Goal: Task Accomplishment & Management: Complete application form

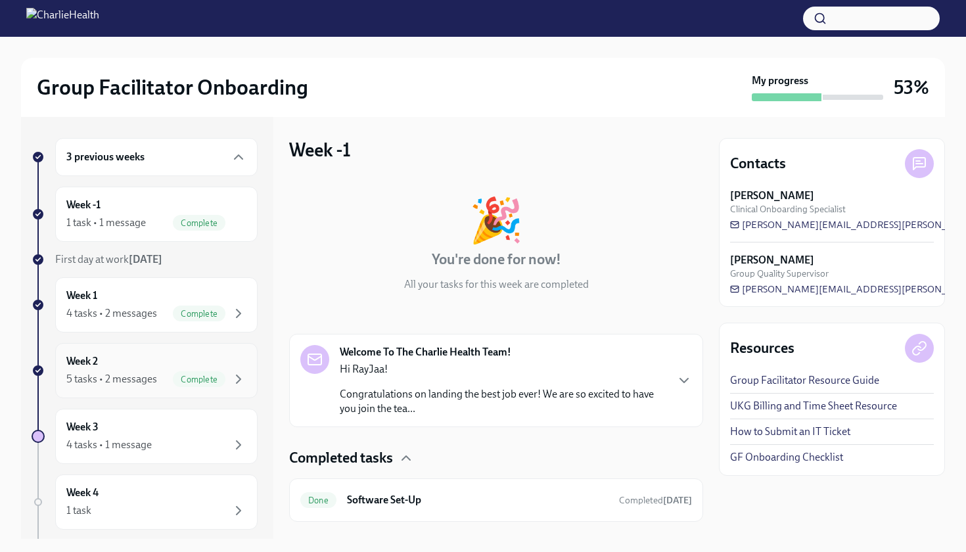
click at [171, 354] on div "Week 2 5 tasks • 2 messages Complete" at bounding box center [156, 370] width 180 height 33
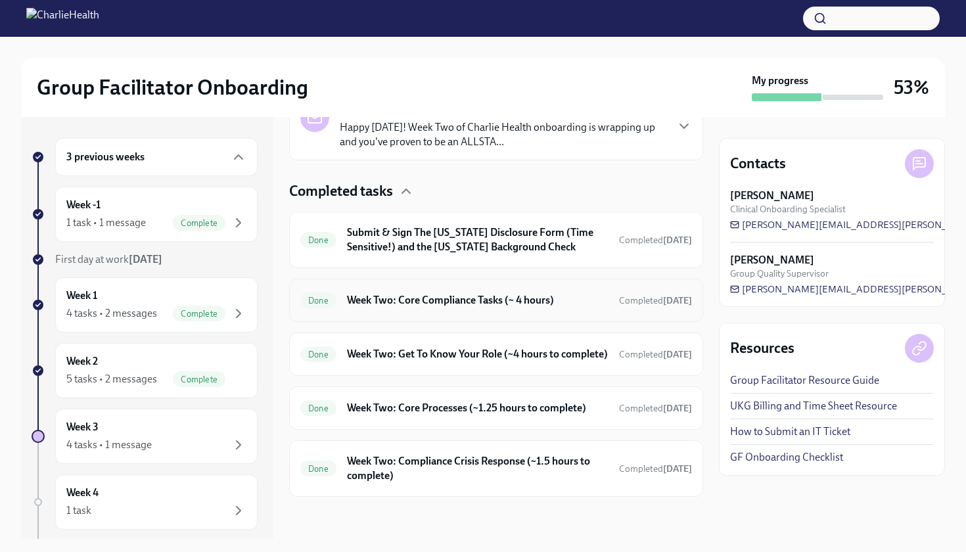
scroll to position [355, 0]
click at [313, 239] on h6 "Submit & Sign The [US_STATE] Disclosure Form (Time Sensitive!) and the [US_STAT…" at bounding box center [478, 239] width 262 height 29
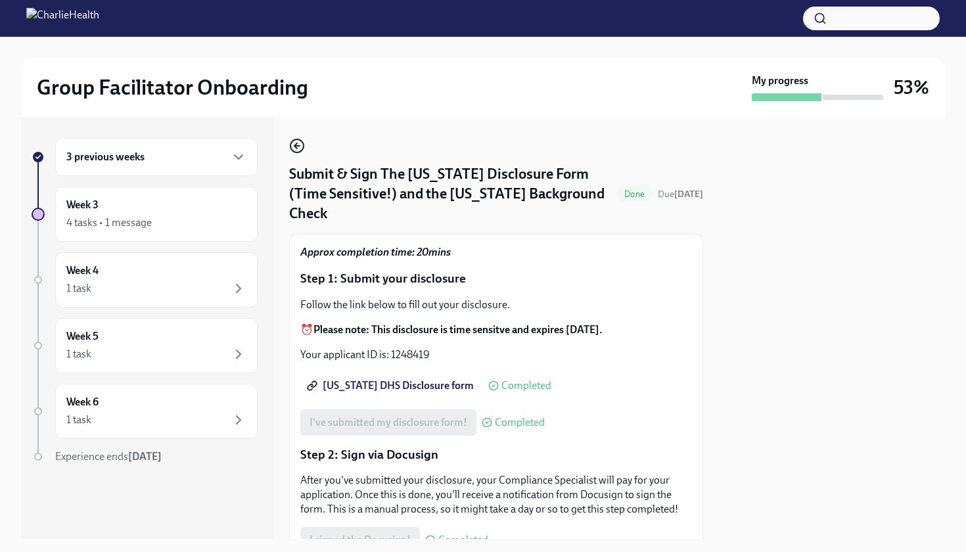
click at [291, 145] on circle "button" at bounding box center [296, 145] width 13 height 13
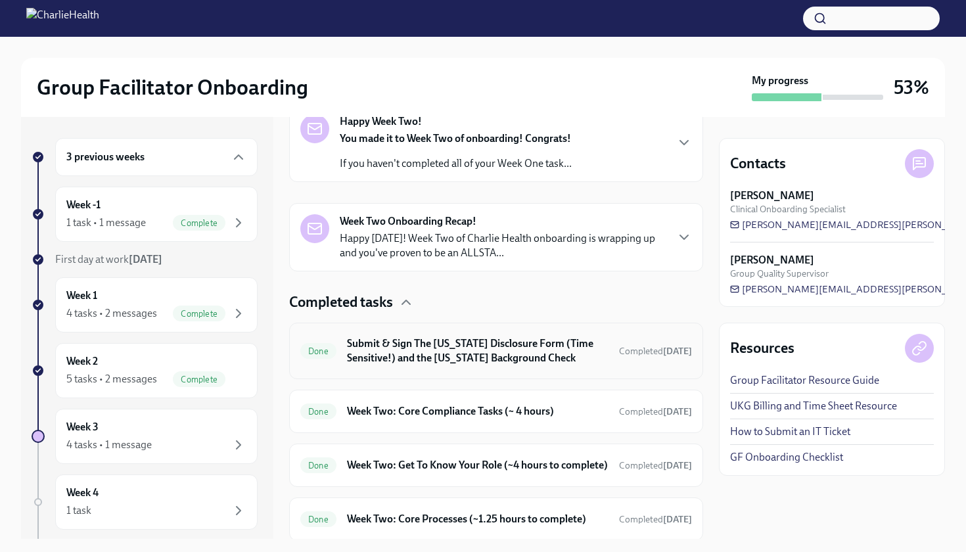
scroll to position [240, 0]
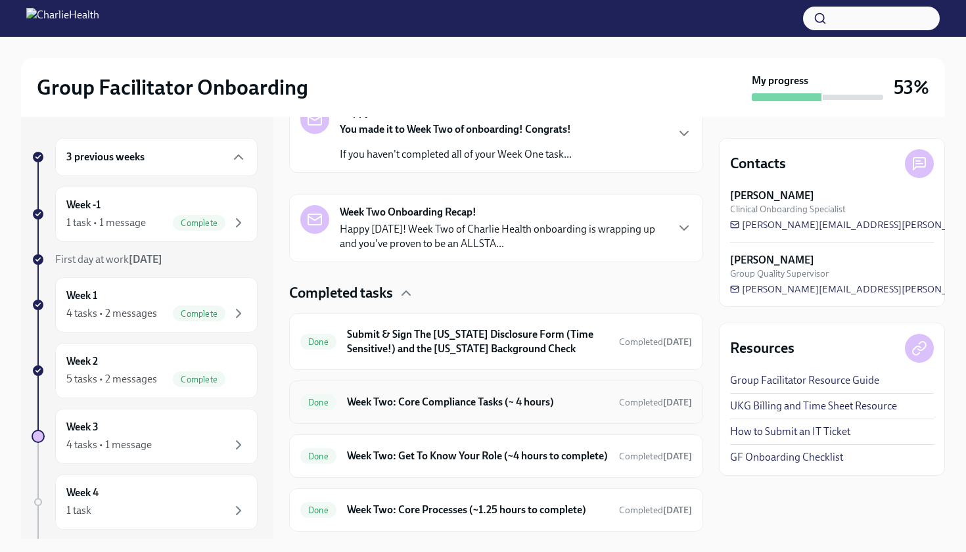
click at [313, 409] on h6 "Week Two: Core Compliance Tasks (~ 4 hours)" at bounding box center [478, 402] width 262 height 14
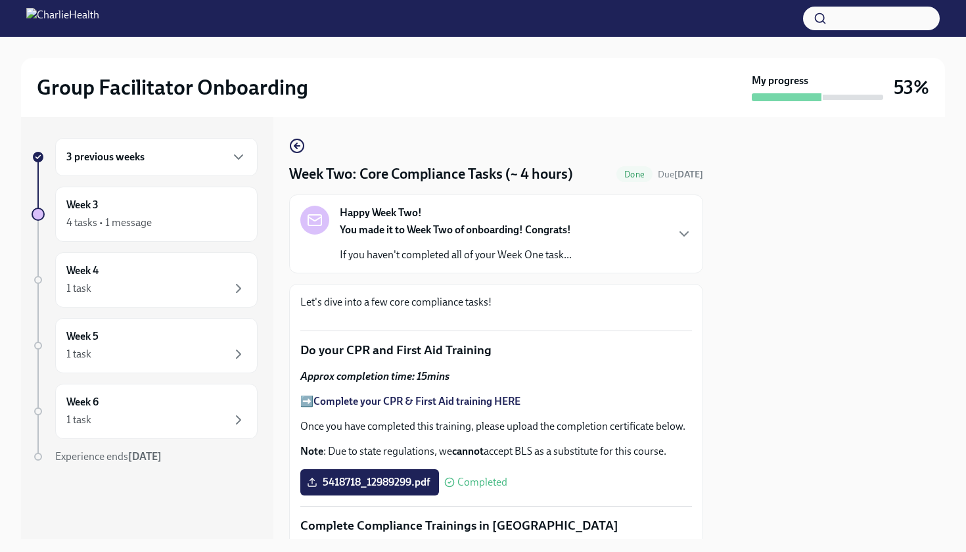
click at [313, 239] on div "You made it to Week Two of onboarding! Congrats! If you haven't completed all o…" at bounding box center [456, 242] width 232 height 39
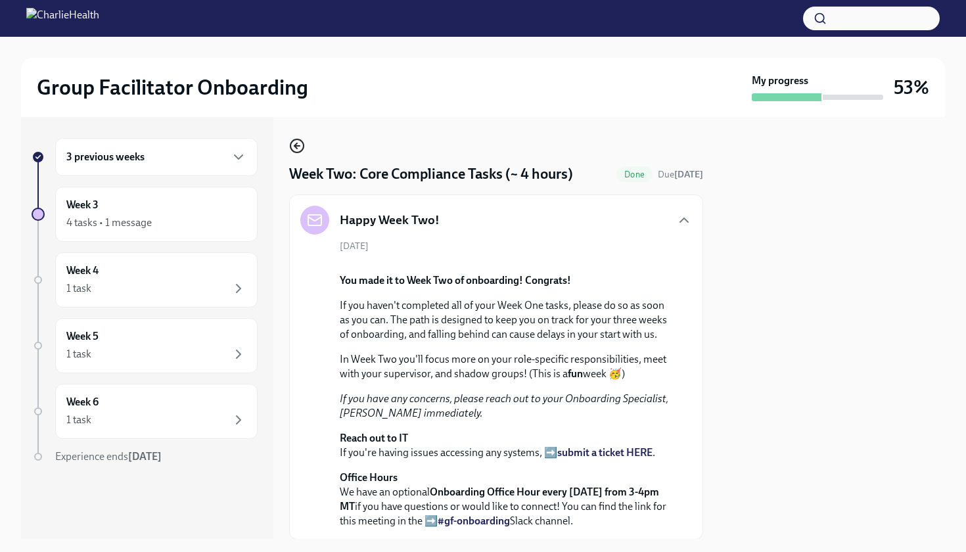
click at [291, 145] on circle "button" at bounding box center [296, 145] width 13 height 13
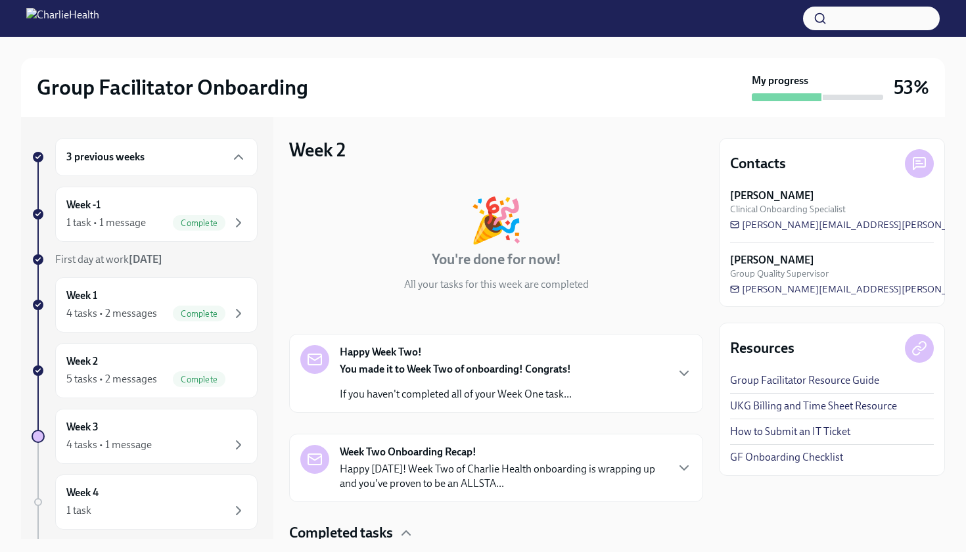
click at [313, 359] on div "Happy Week Two! You made it to Week Two of onboarding! Congrats! If you haven't…" at bounding box center [456, 373] width 232 height 57
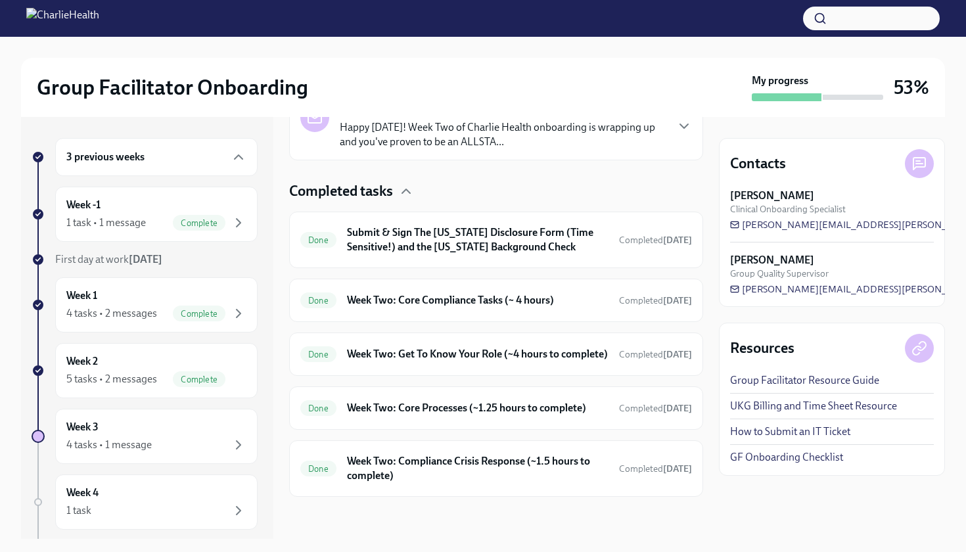
scroll to position [697, 0]
click at [313, 311] on div "Done Week Two: Core Compliance Tasks (~ 4 hours) Completed [DATE]" at bounding box center [496, 300] width 392 height 21
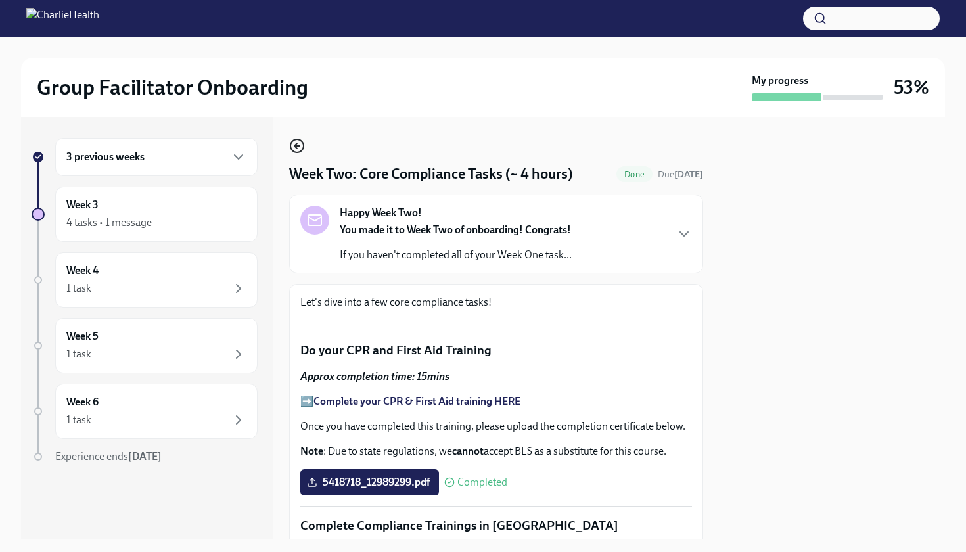
click at [298, 146] on icon "button" at bounding box center [296, 146] width 5 height 0
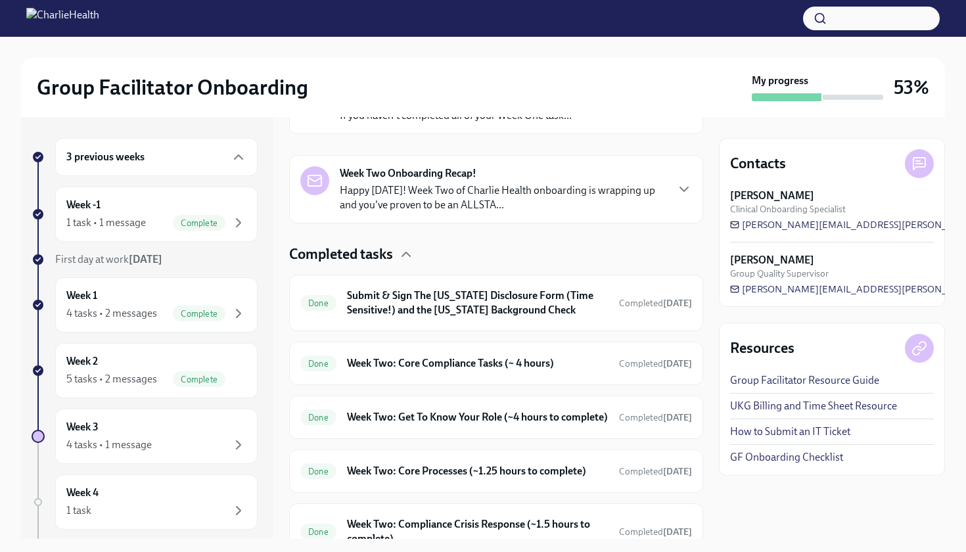
scroll to position [281, 0]
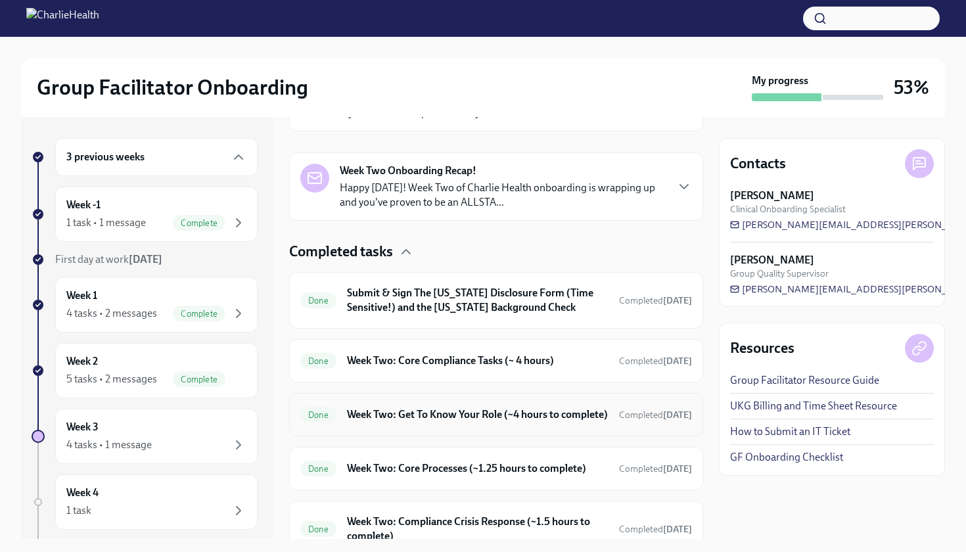
click at [313, 425] on div "Done Week Two: Get To Know Your Role (~4 hours to complete) Completed [DATE]" at bounding box center [496, 414] width 392 height 21
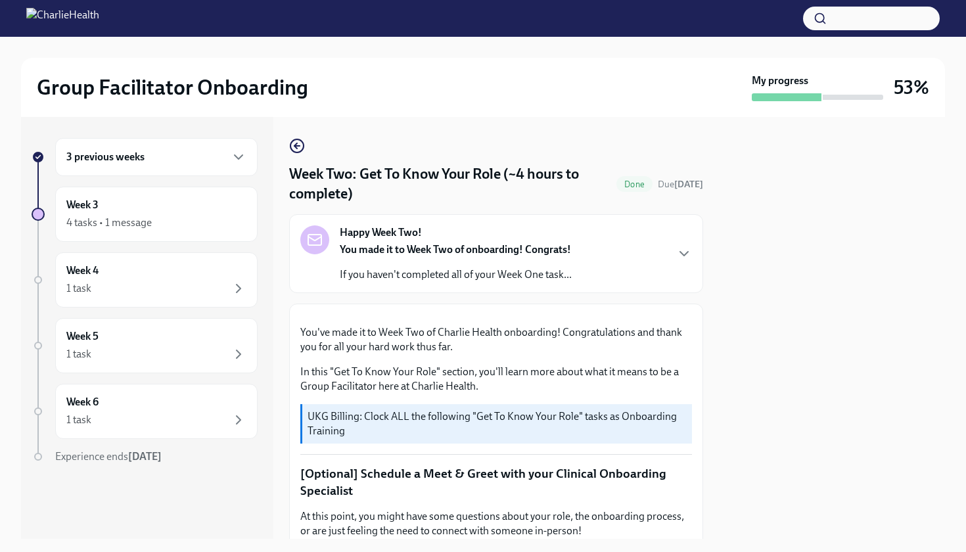
click at [313, 239] on div "Happy Week Two! You made it to Week Two of onboarding! Congrats! If you haven't…" at bounding box center [456, 253] width 232 height 57
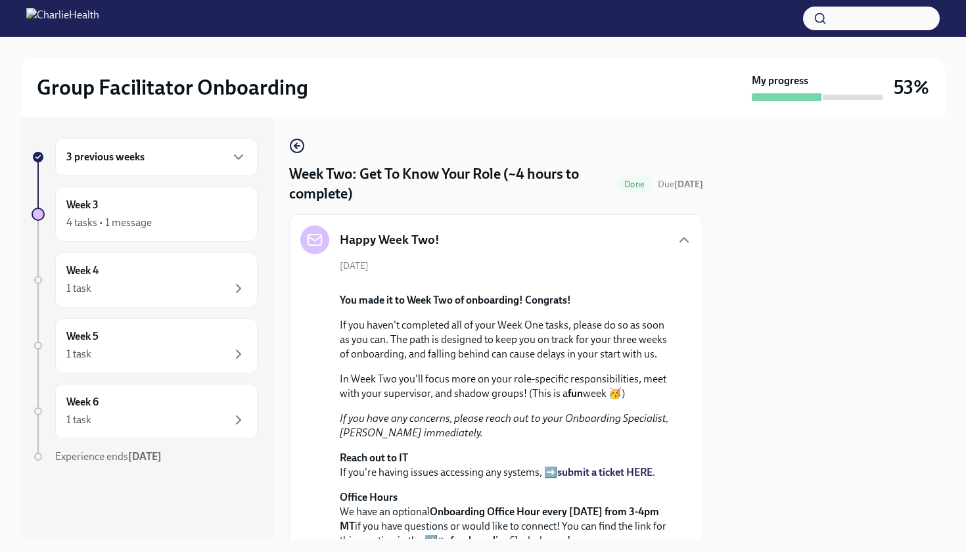
click at [164, 146] on div "3 previous weeks" at bounding box center [156, 157] width 202 height 38
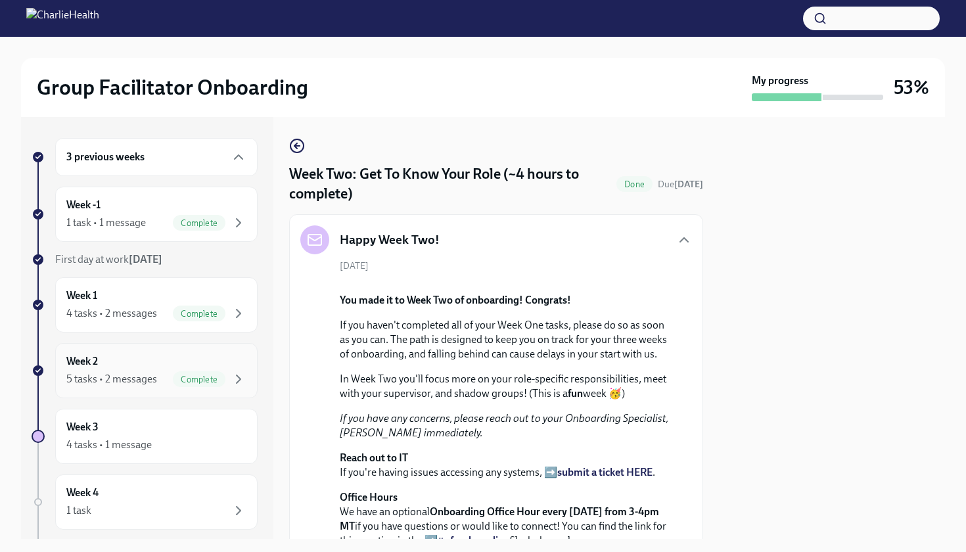
click at [133, 369] on div "Week 2 5 tasks • 2 messages Complete" at bounding box center [156, 370] width 180 height 33
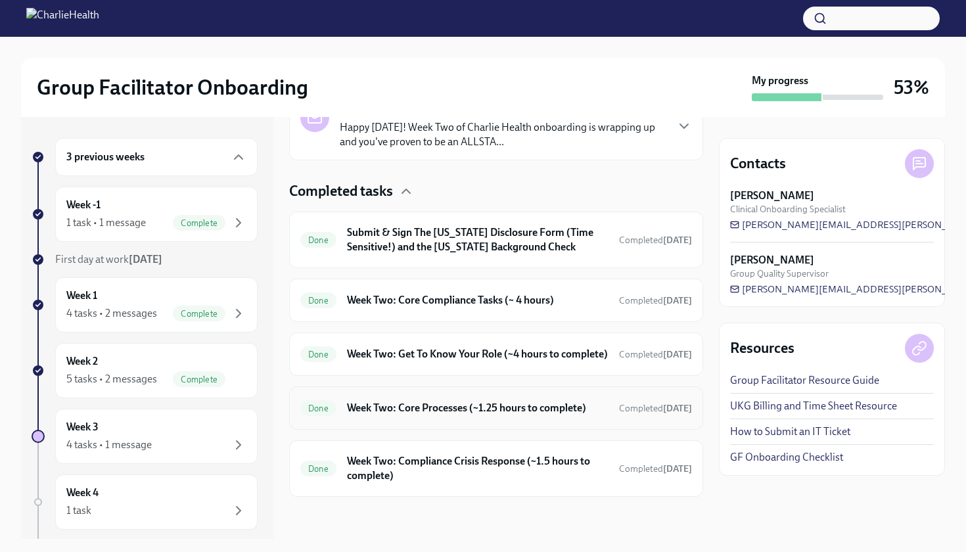
scroll to position [355, 0]
click at [313, 404] on h6 "Week Two: Core Processes (~1.25 hours to complete)" at bounding box center [478, 408] width 262 height 14
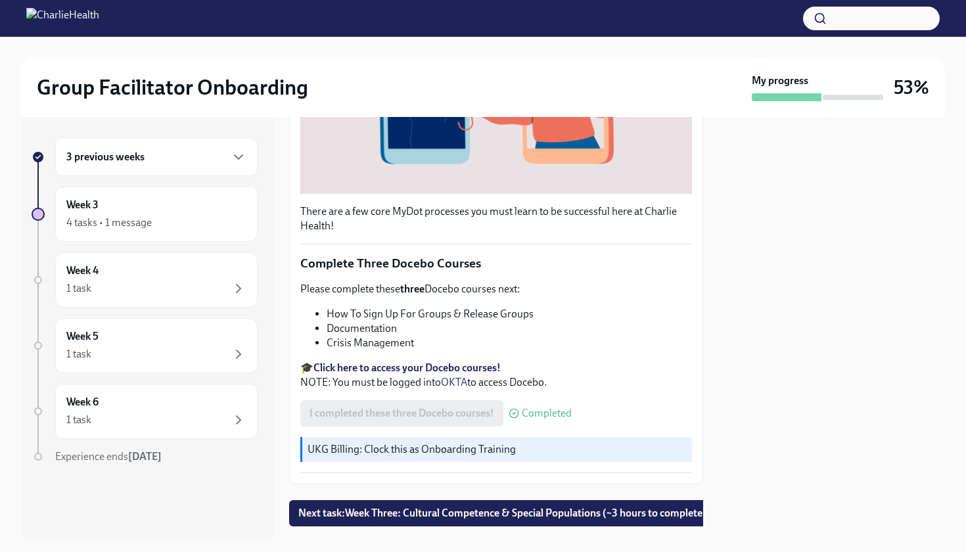
scroll to position [383, 0]
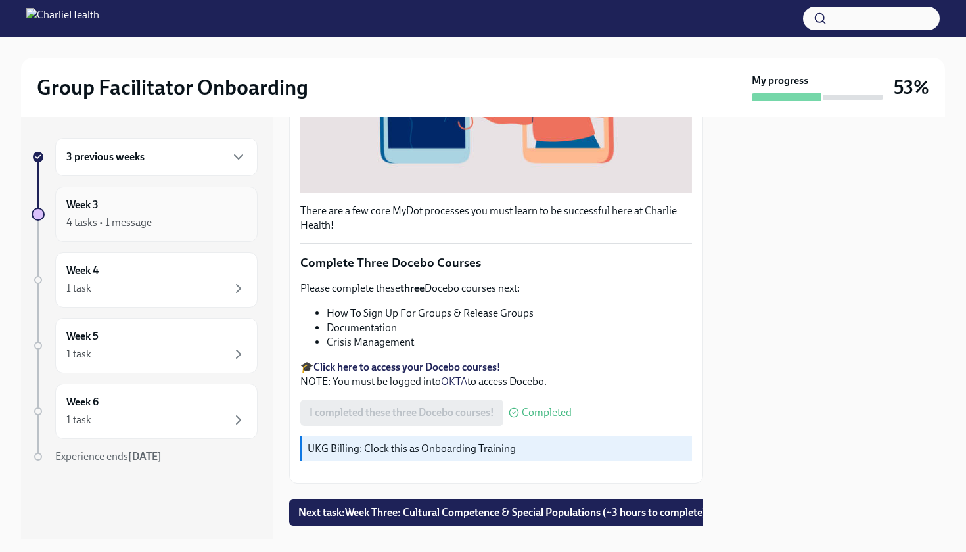
click at [179, 231] on div "Week 3 4 tasks • 1 message" at bounding box center [156, 214] width 202 height 55
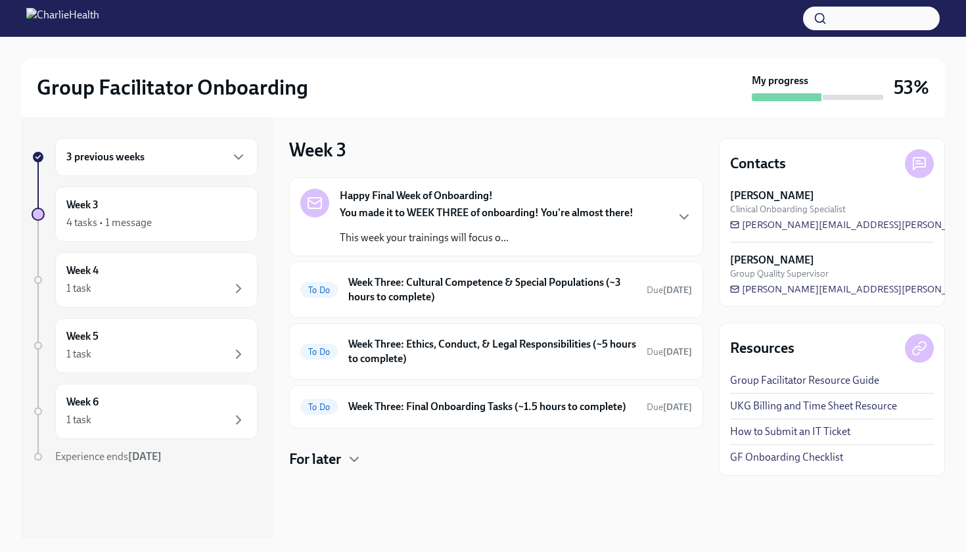
click at [178, 145] on div "3 previous weeks" at bounding box center [156, 157] width 202 height 38
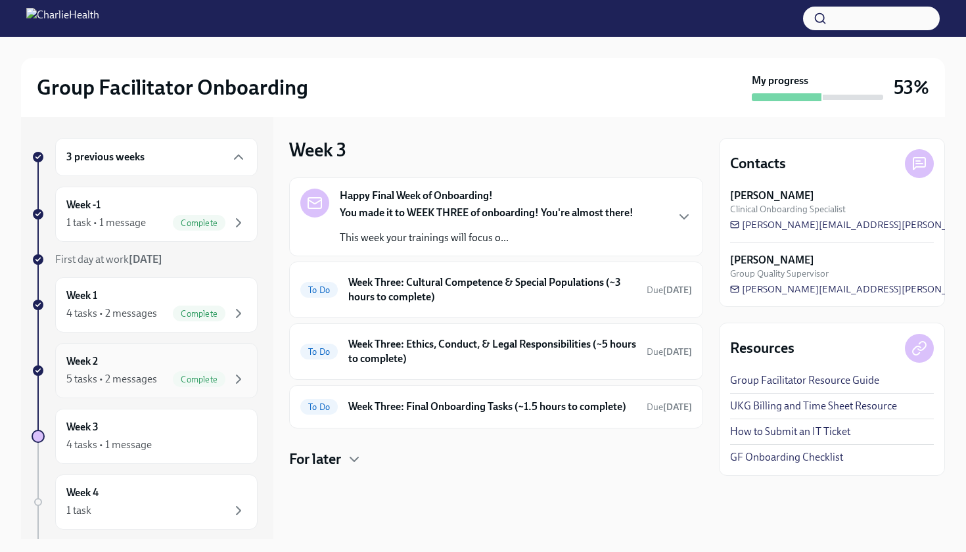
click at [137, 361] on div "Week 2 5 tasks • 2 messages Complete" at bounding box center [156, 370] width 180 height 33
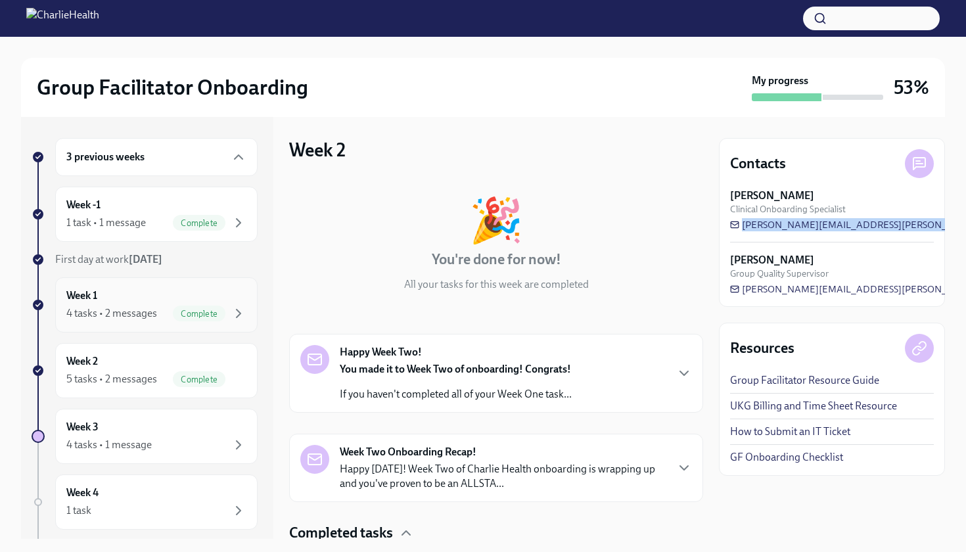
click at [145, 298] on div "Week 1 4 tasks • 2 messages Complete" at bounding box center [156, 305] width 180 height 33
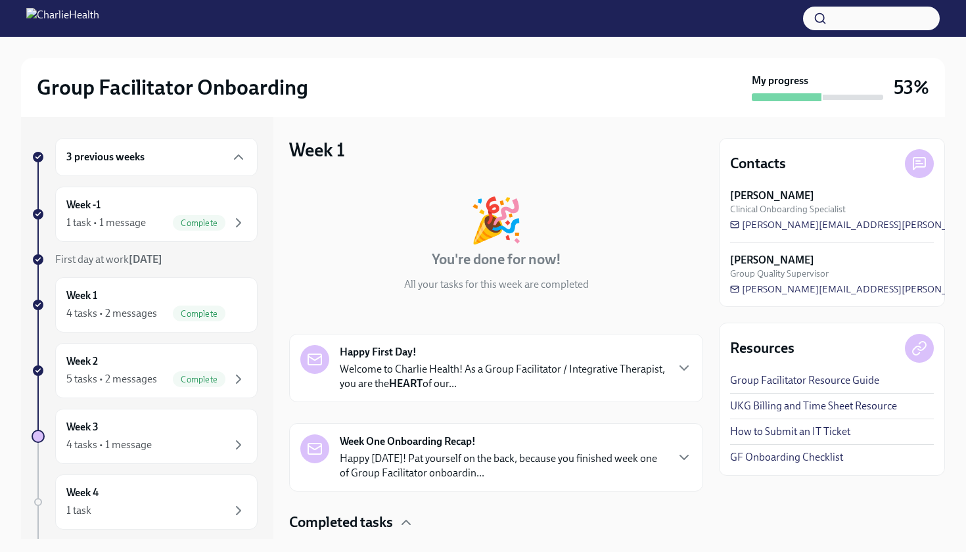
click at [158, 337] on div "3 previous weeks Week -1 1 task • 1 message Complete First day at work [DATE] W…" at bounding box center [145, 438] width 226 height 601
click at [156, 349] on div "Week 2 5 tasks • 2 messages Complete" at bounding box center [156, 370] width 202 height 55
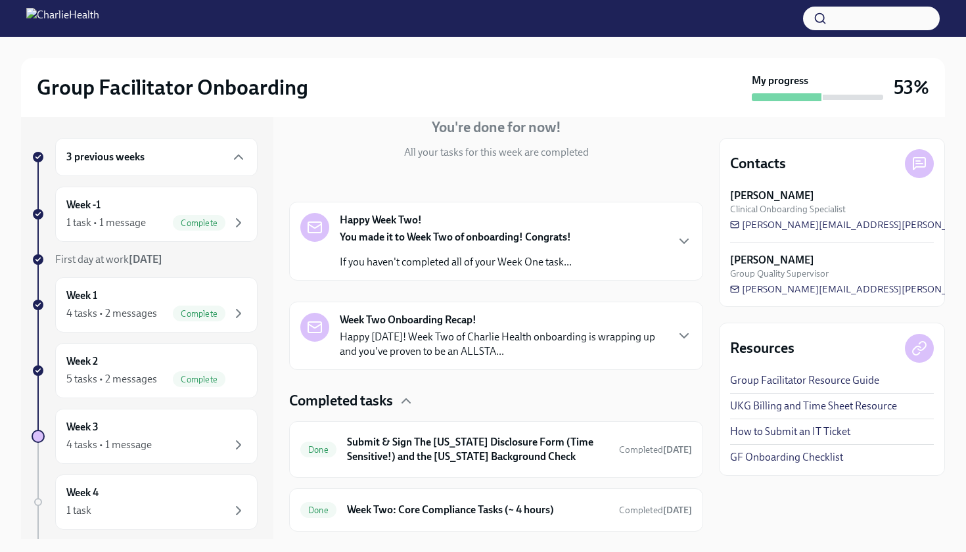
scroll to position [142, 0]
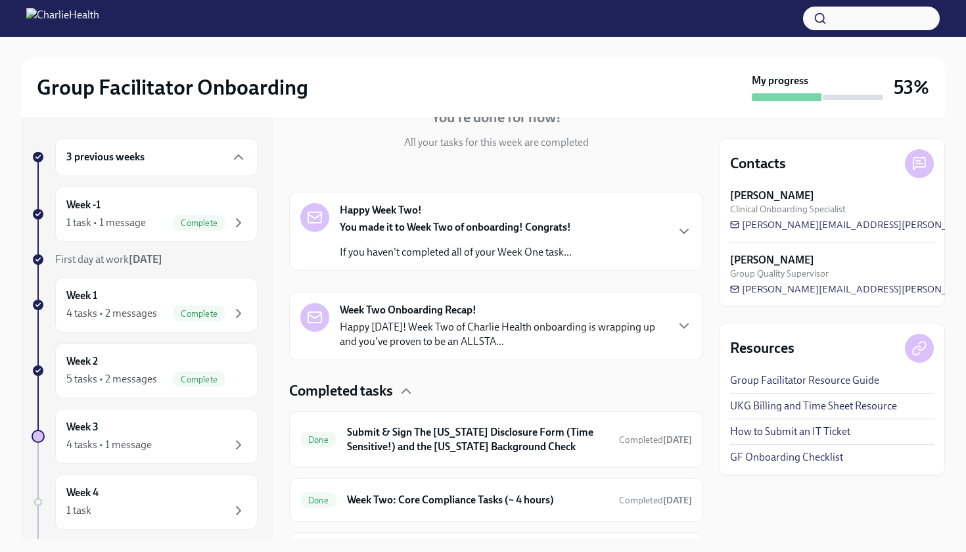
click at [313, 226] on strong "You made it to Week Two of onboarding! Congrats!" at bounding box center [455, 227] width 231 height 12
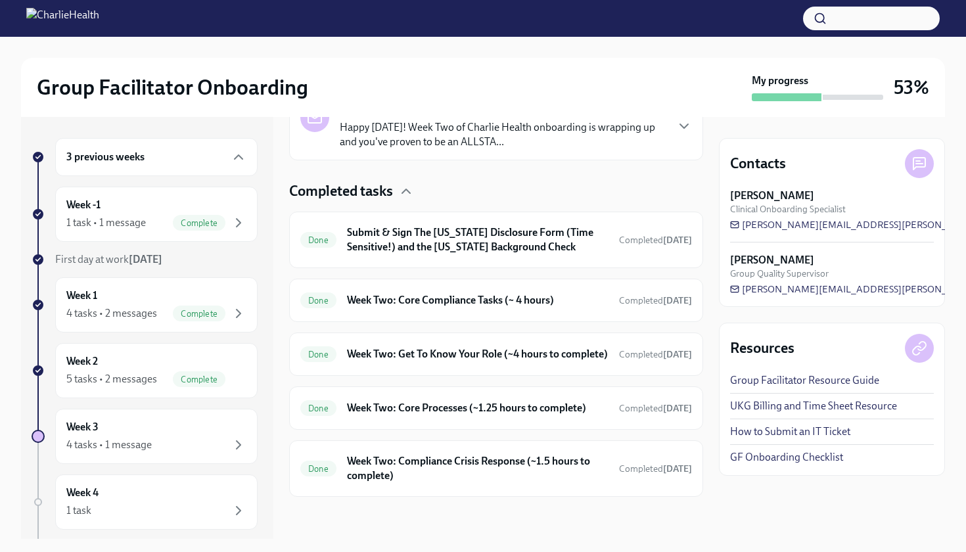
scroll to position [687, 0]
click at [313, 134] on icon "button" at bounding box center [684, 126] width 16 height 16
click at [313, 308] on h6 "Week Two: Core Compliance Tasks (~ 4 hours)" at bounding box center [478, 300] width 262 height 14
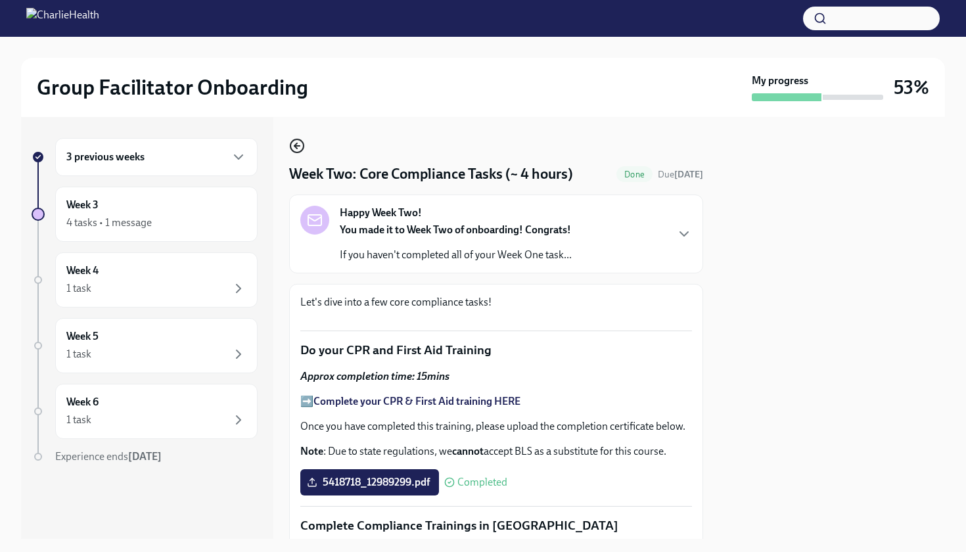
click at [298, 149] on icon "button" at bounding box center [297, 146] width 16 height 16
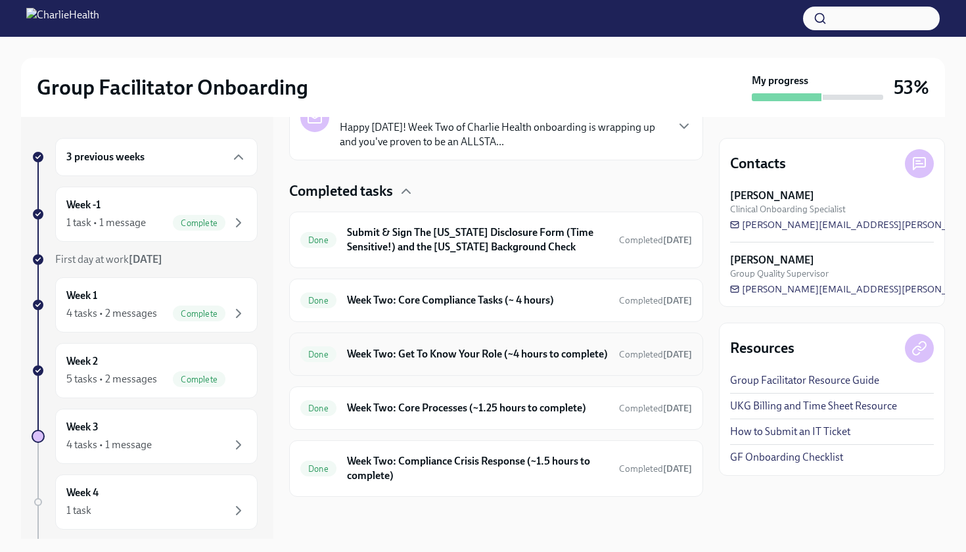
scroll to position [355, 0]
click at [313, 347] on h6 "Week Two: Get To Know Your Role (~4 hours to complete)" at bounding box center [478, 354] width 262 height 14
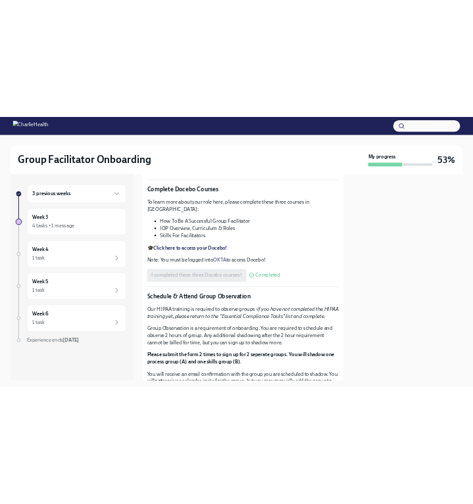
scroll to position [453, 0]
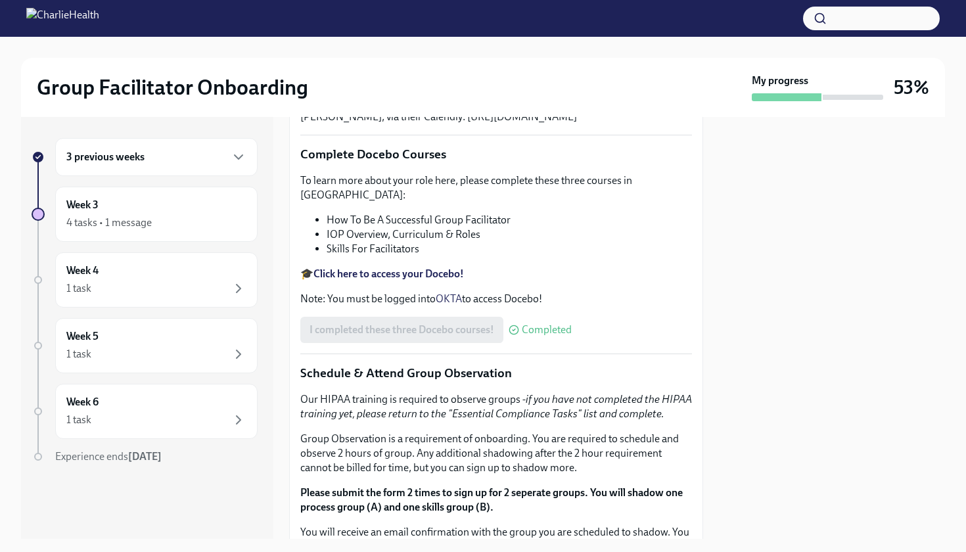
drag, startPoint x: 475, startPoint y: 411, endPoint x: 674, endPoint y: 412, distance: 198.5
click at [313, 124] on p "Feel free to schedule an optional Meet & Greet with your Clinical Onboarding Sp…" at bounding box center [496, 109] width 392 height 29
copy p "[URL][DOMAIN_NAME]"
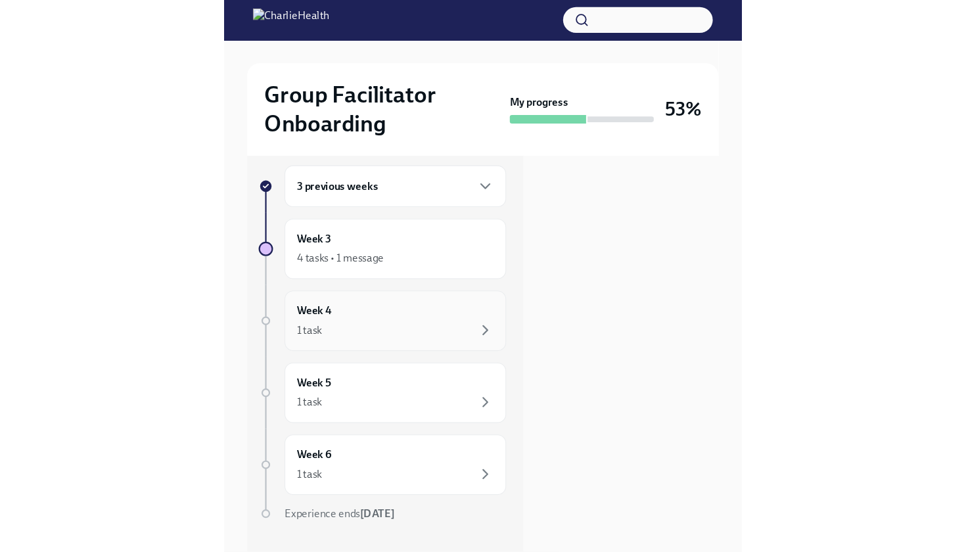
scroll to position [0, 0]
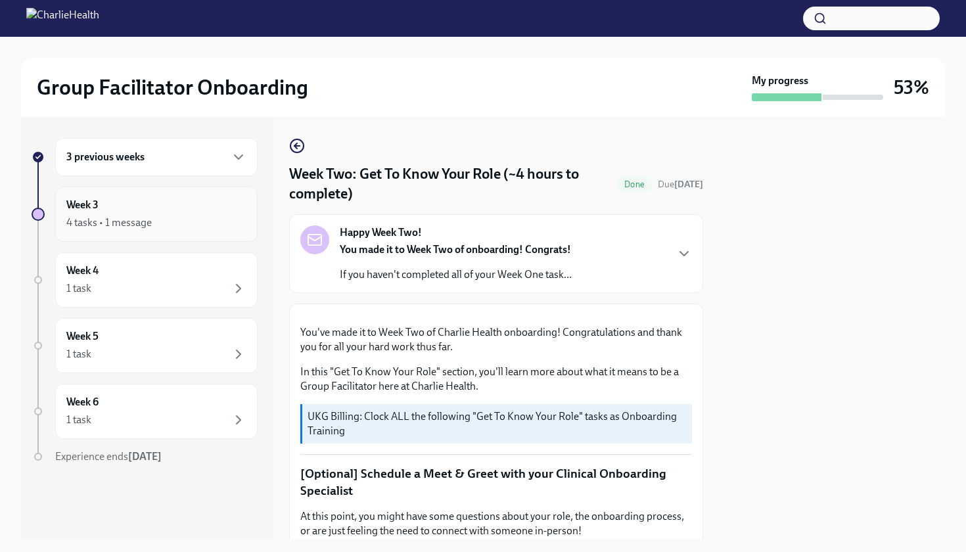
click at [127, 227] on div "4 tasks • 1 message" at bounding box center [108, 223] width 85 height 14
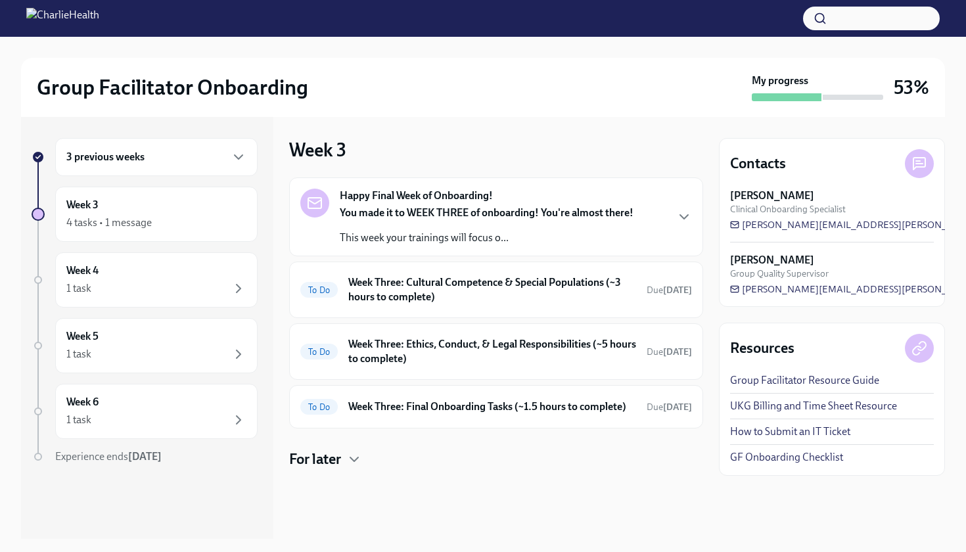
click at [212, 184] on div "3 previous weeks Week 3 4 tasks • 1 message Week 4 1 task Week 5 1 task Week 6 …" at bounding box center [145, 327] width 226 height 379
click at [211, 160] on div "3 previous weeks" at bounding box center [156, 157] width 180 height 16
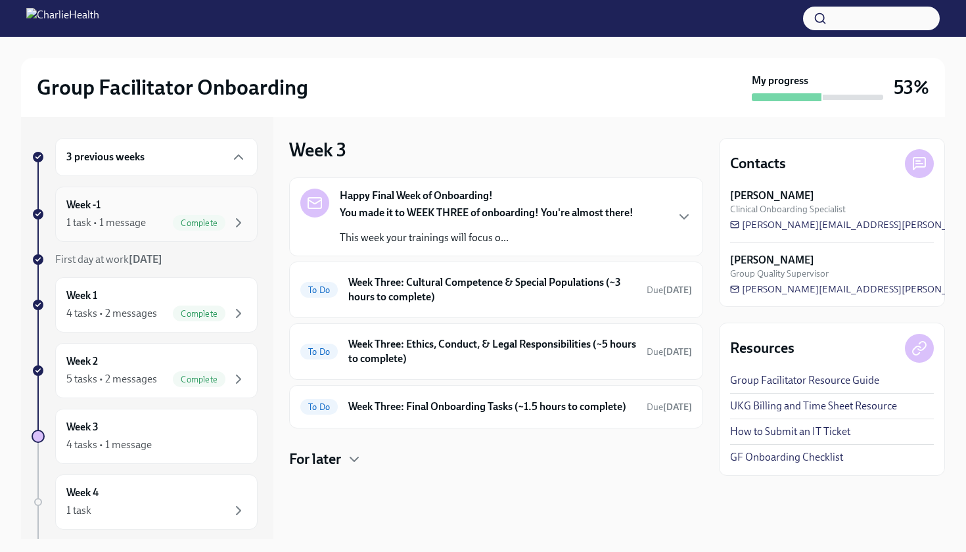
click at [187, 214] on div "Week -1 1 task • 1 message Complete" at bounding box center [156, 214] width 180 height 33
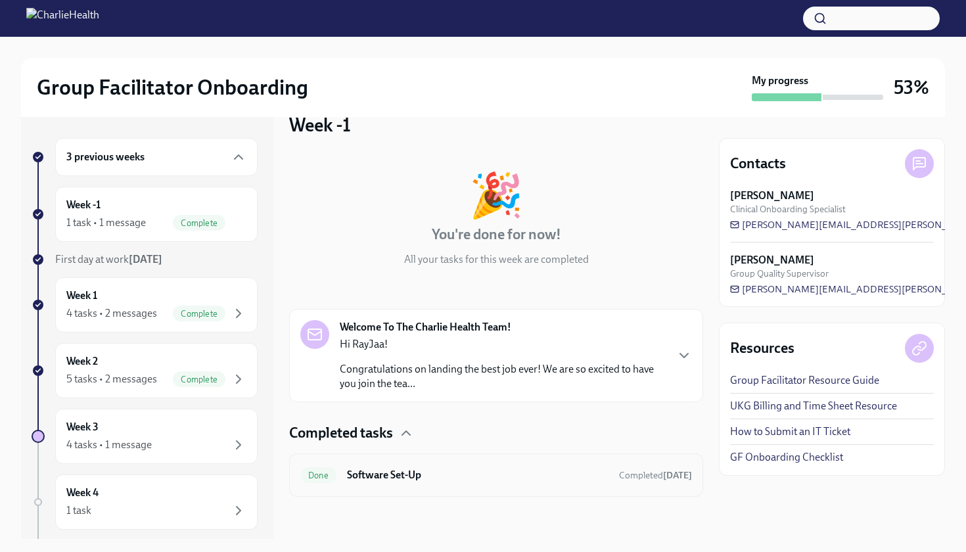
scroll to position [25, 0]
click at [313, 347] on p "Hi RayJaa!" at bounding box center [503, 344] width 326 height 14
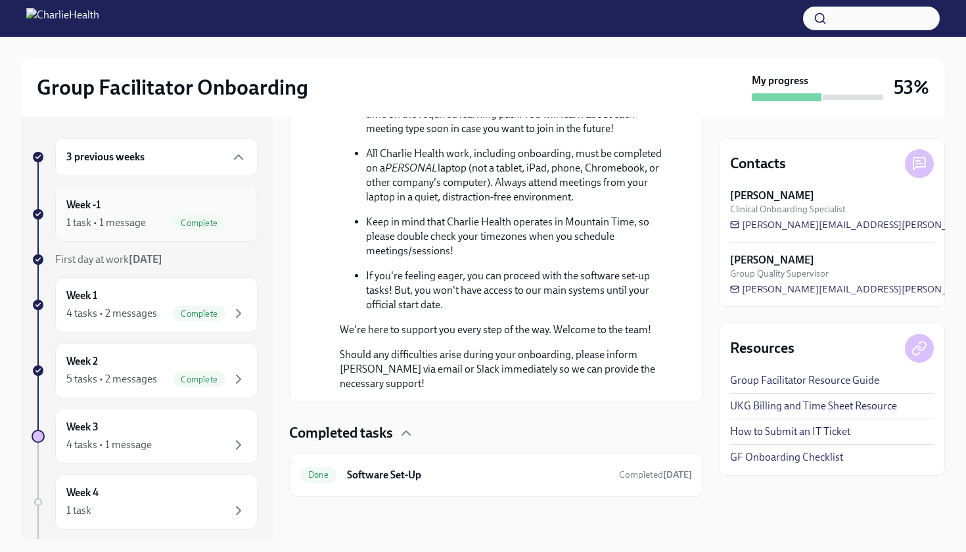
click at [168, 219] on div "1 task • 1 message Complete" at bounding box center [156, 223] width 180 height 16
click at [154, 290] on div "Week 1 4 tasks • 2 messages Complete" at bounding box center [156, 305] width 180 height 33
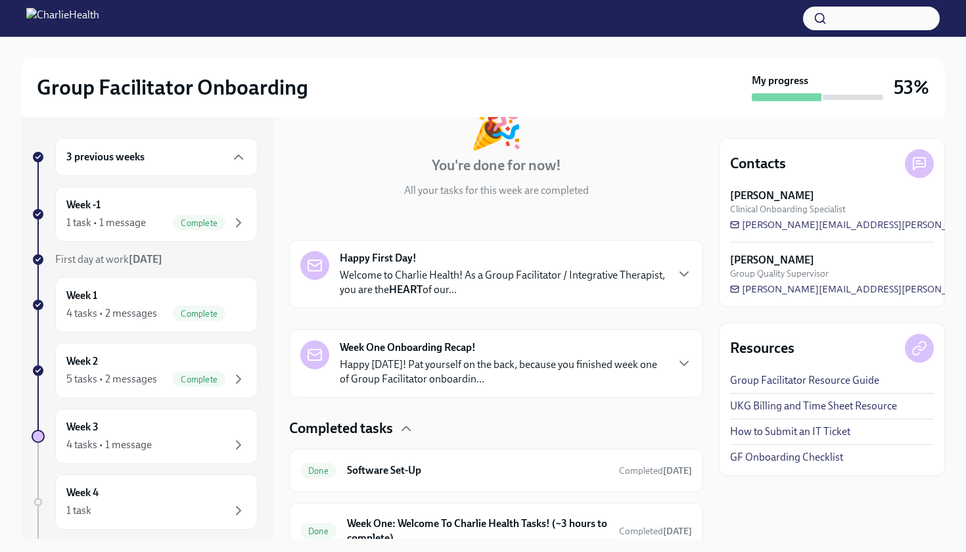
scroll to position [88, 0]
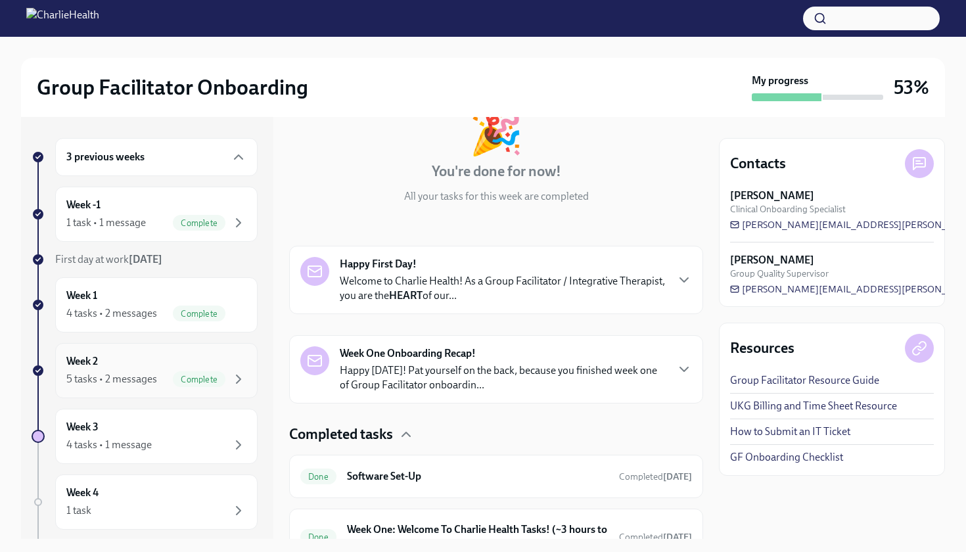
click at [177, 370] on div "Week 2 5 tasks • 2 messages Complete" at bounding box center [156, 370] width 180 height 33
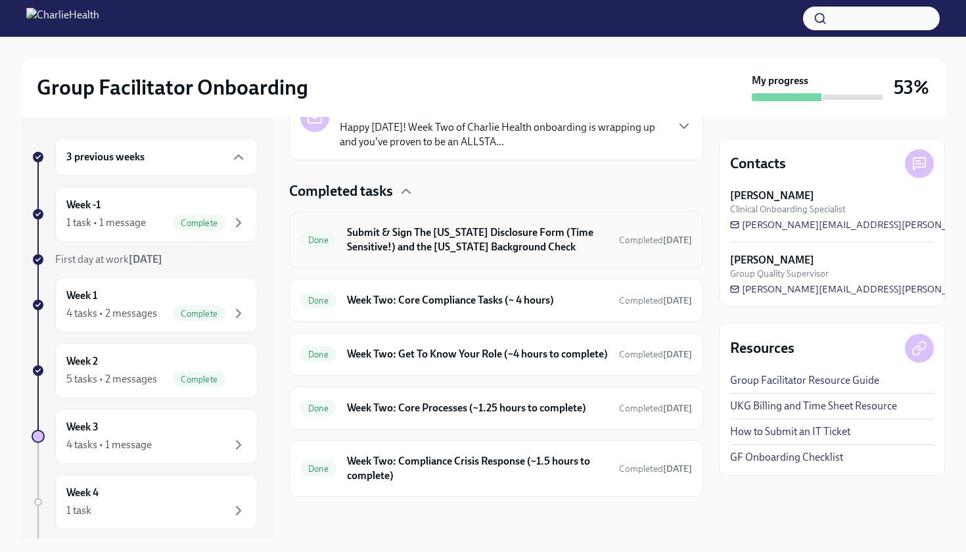
scroll to position [355, 0]
click at [313, 304] on div "Done Week Two: Core Compliance Tasks (~ 4 hours) Completed [DATE]" at bounding box center [496, 300] width 414 height 43
click at [313, 296] on div "Done Week Two: Core Compliance Tasks (~ 4 hours) Completed [DATE]" at bounding box center [496, 300] width 392 height 21
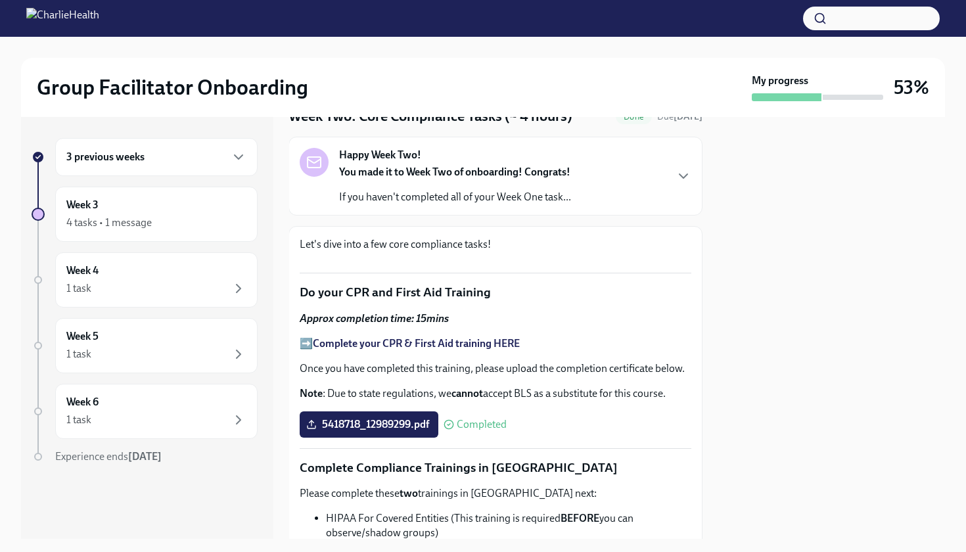
scroll to position [0, 1]
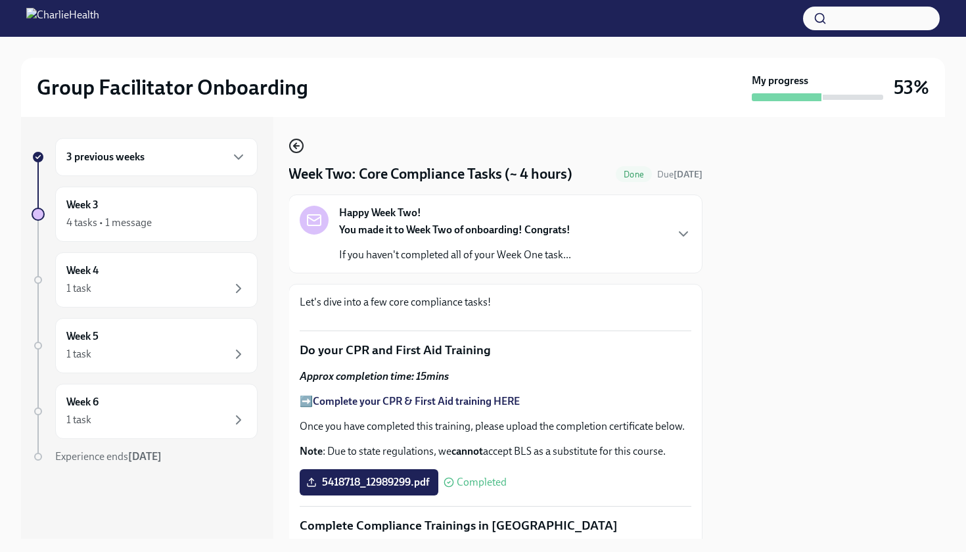
click at [295, 141] on icon "button" at bounding box center [297, 146] width 16 height 16
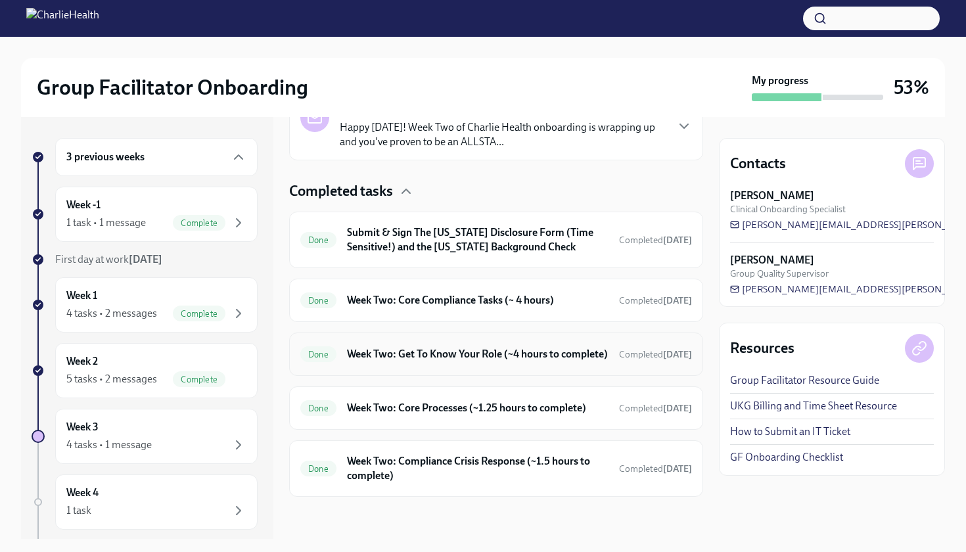
scroll to position [355, 0]
click at [313, 455] on h6 "Week Two: Compliance Crisis Response (~1.5 hours to complete)" at bounding box center [478, 468] width 262 height 29
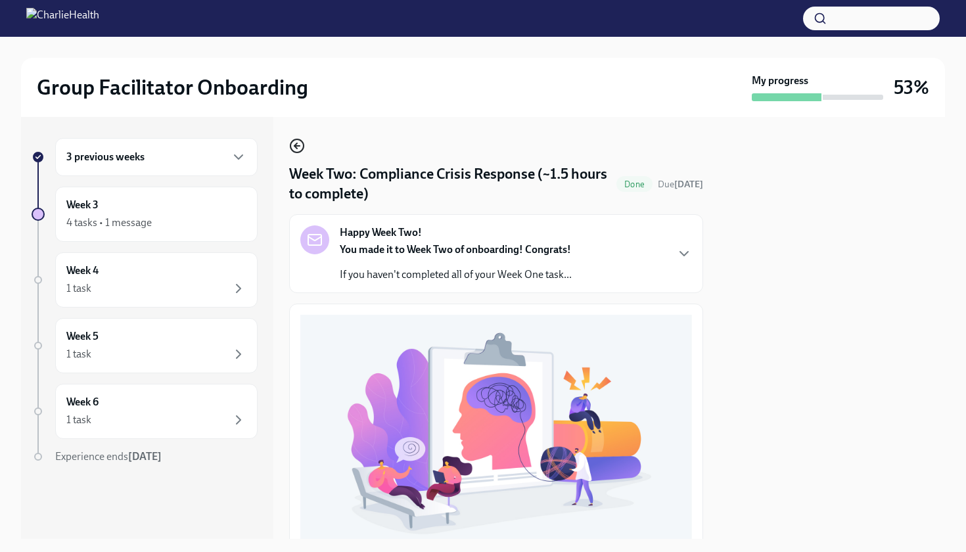
click at [302, 146] on icon "button" at bounding box center [297, 146] width 16 height 16
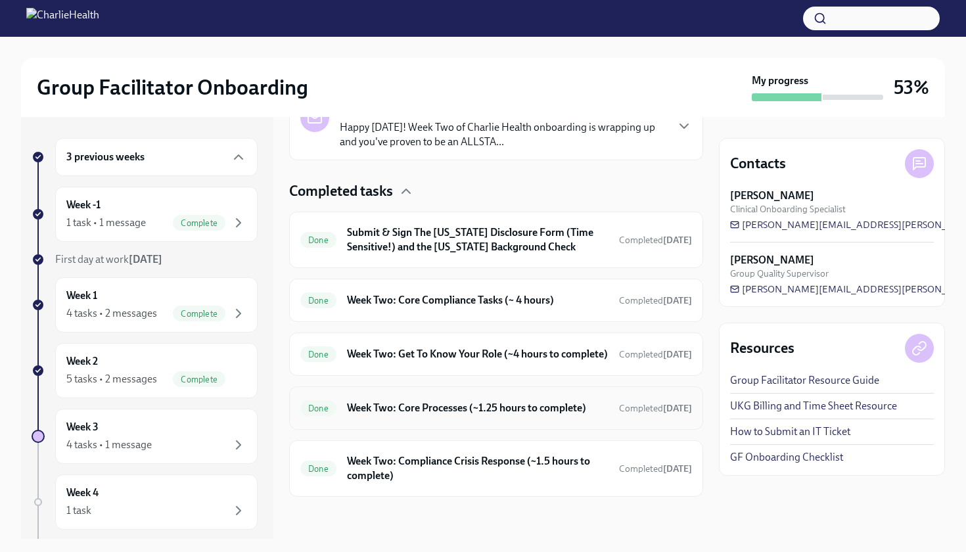
scroll to position [356, 0]
click at [313, 401] on h6 "Week Two: Core Processes (~1.25 hours to complete)" at bounding box center [478, 408] width 262 height 14
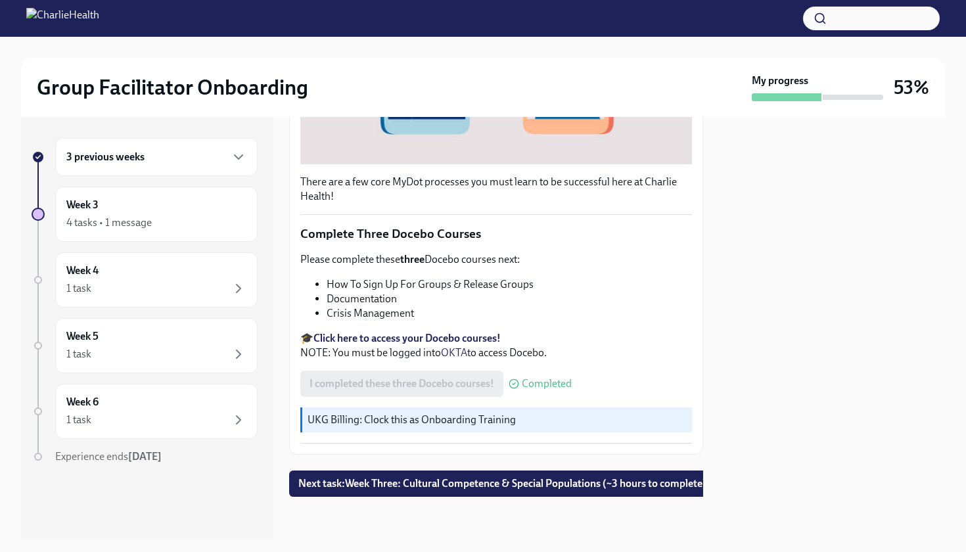
scroll to position [412, 0]
click at [313, 339] on strong "Click here to access your Docebo courses!" at bounding box center [406, 338] width 187 height 12
click at [137, 287] on div "1 task" at bounding box center [156, 289] width 180 height 16
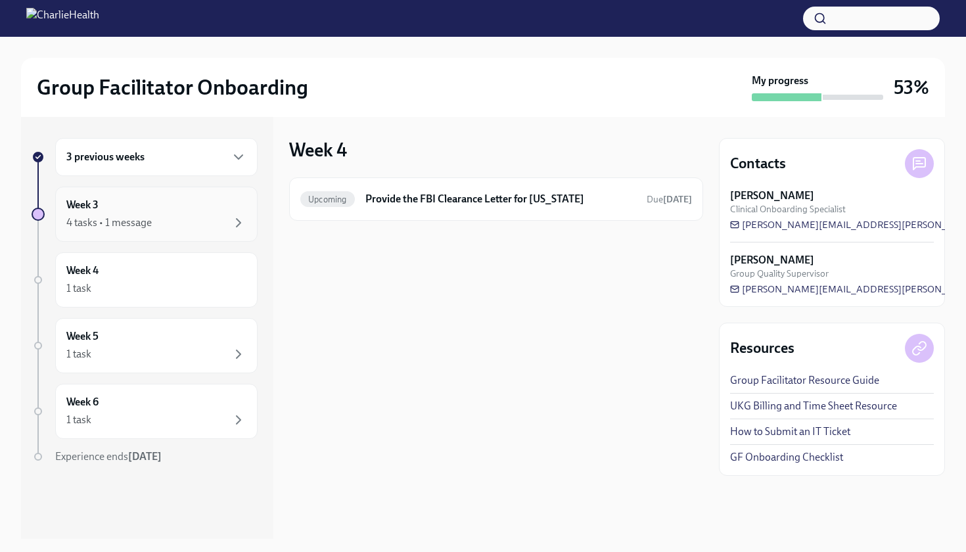
click at [147, 229] on div "4 tasks • 1 message" at bounding box center [108, 223] width 85 height 14
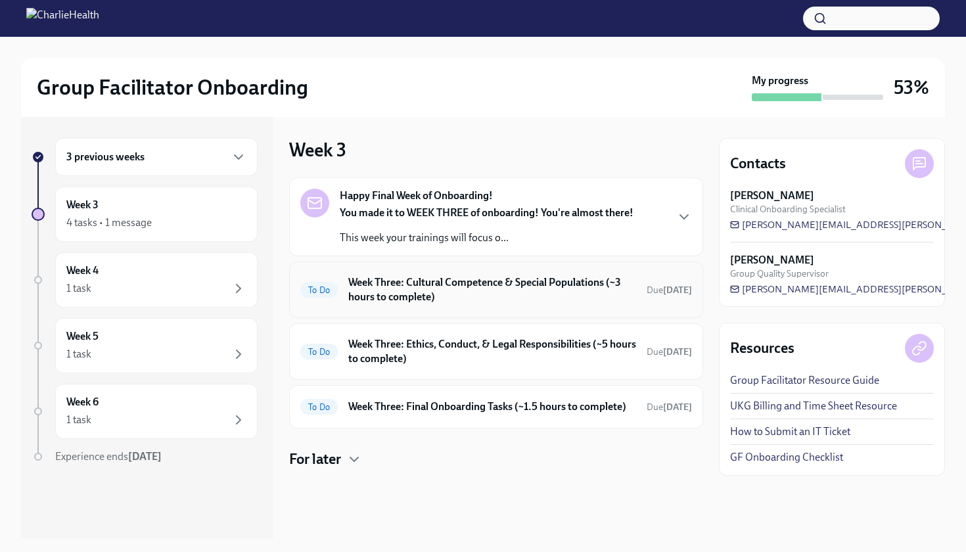
click at [313, 284] on h6 "Week Three: Cultural Competence & Special Populations (~3 hours to complete)" at bounding box center [492, 289] width 288 height 29
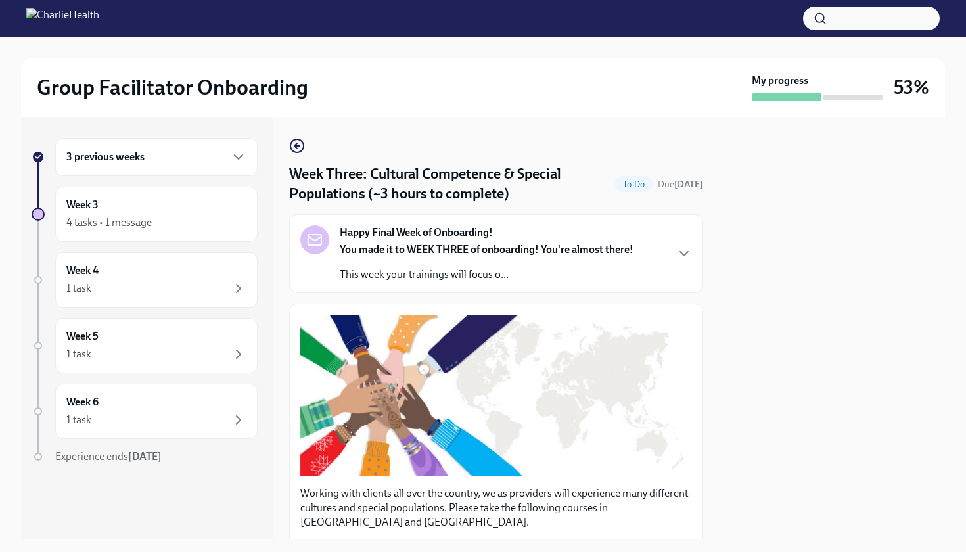
click at [290, 135] on div "Week Three: Cultural Competence & Special Populations (~3 hours to complete) To…" at bounding box center [496, 328] width 414 height 422
click at [302, 150] on circle "button" at bounding box center [296, 145] width 13 height 13
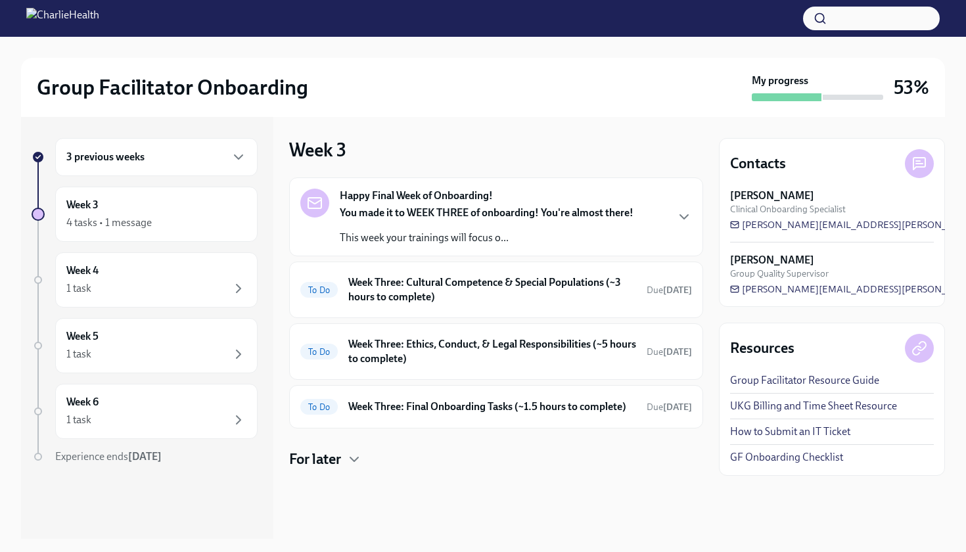
click at [313, 198] on div "Happy Final Week of Onboarding! You made it to WEEK THREE of onboarding! You're…" at bounding box center [496, 217] width 392 height 57
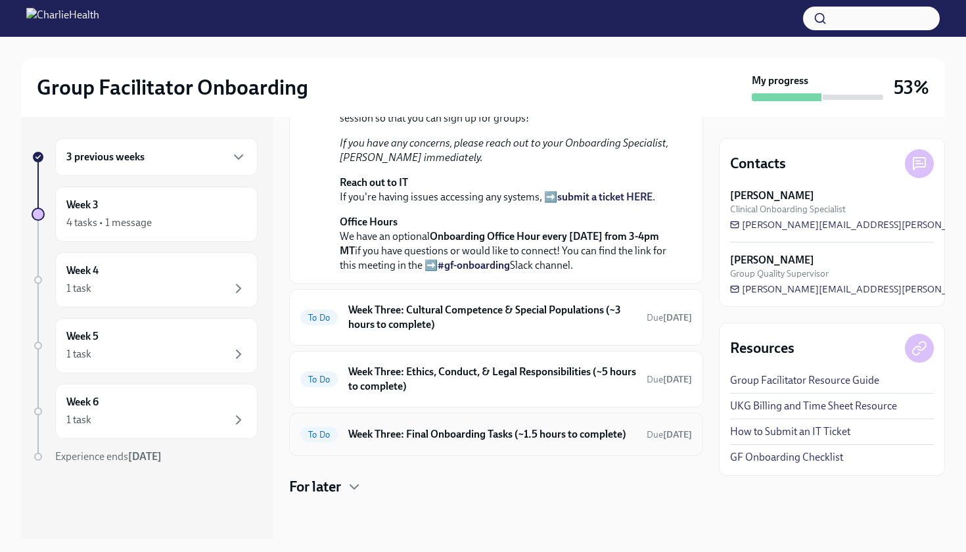
scroll to position [468, 0]
click at [313, 436] on h6 "Week Three: Final Onboarding Tasks (~1.5 hours to complete)" at bounding box center [492, 434] width 288 height 14
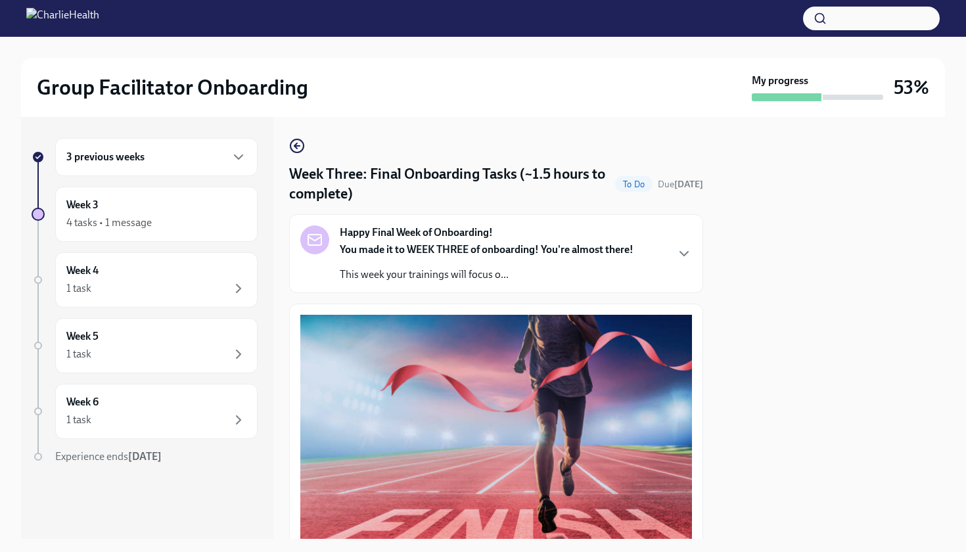
click at [301, 151] on circle "button" at bounding box center [296, 145] width 13 height 13
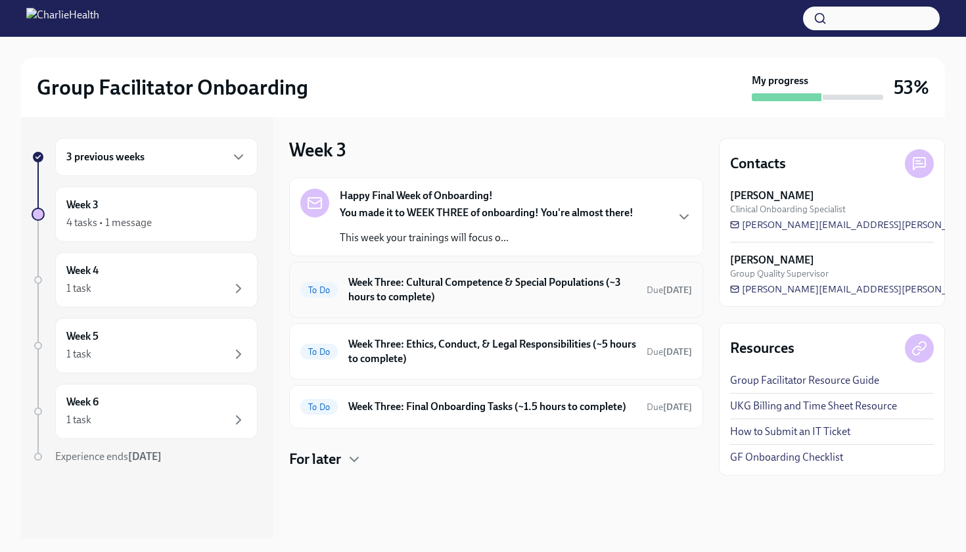
click at [313, 302] on h6 "Week Three: Cultural Competence & Special Populations (~3 hours to complete)" at bounding box center [492, 289] width 288 height 29
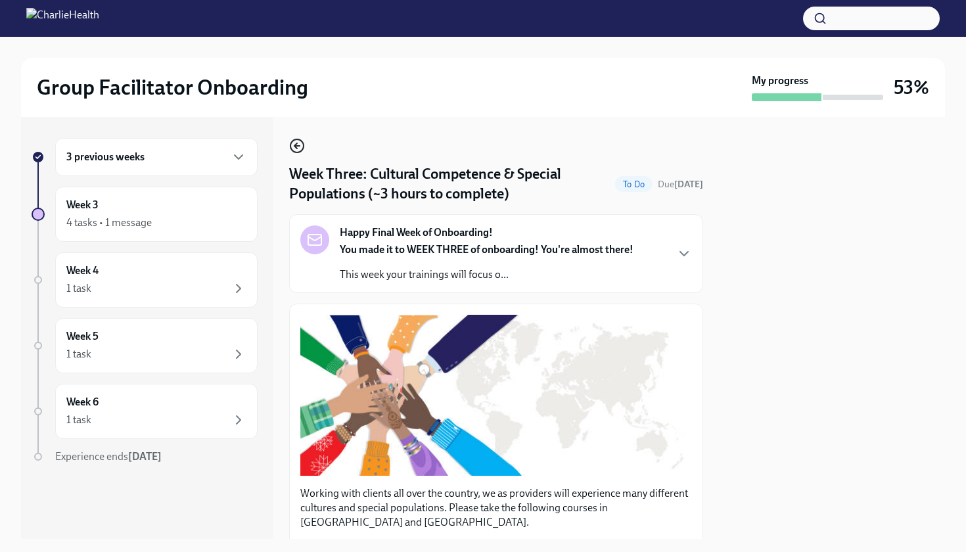
click at [294, 145] on icon "button" at bounding box center [297, 146] width 16 height 16
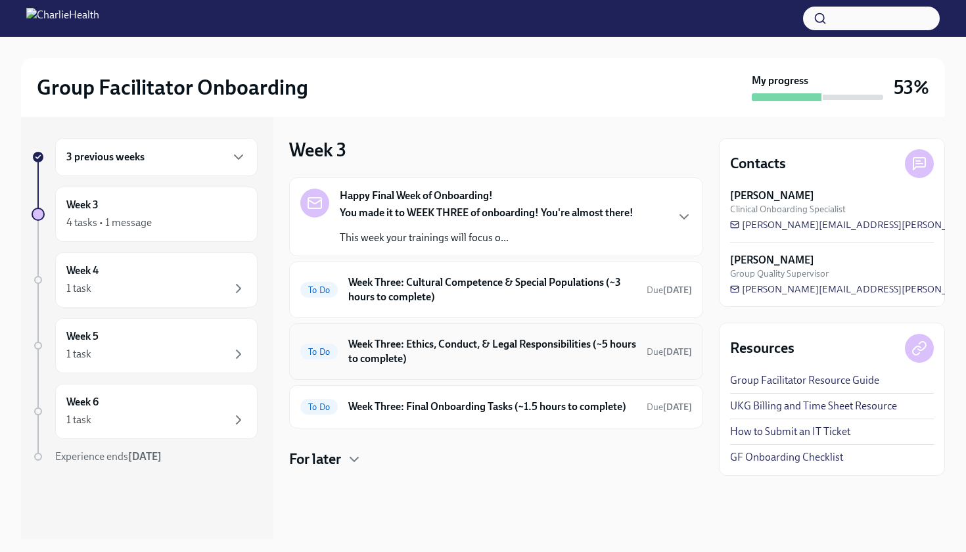
click at [313, 338] on h6 "Week Three: Ethics, Conduct, & Legal Responsibilities (~5 hours to complete)" at bounding box center [492, 351] width 288 height 29
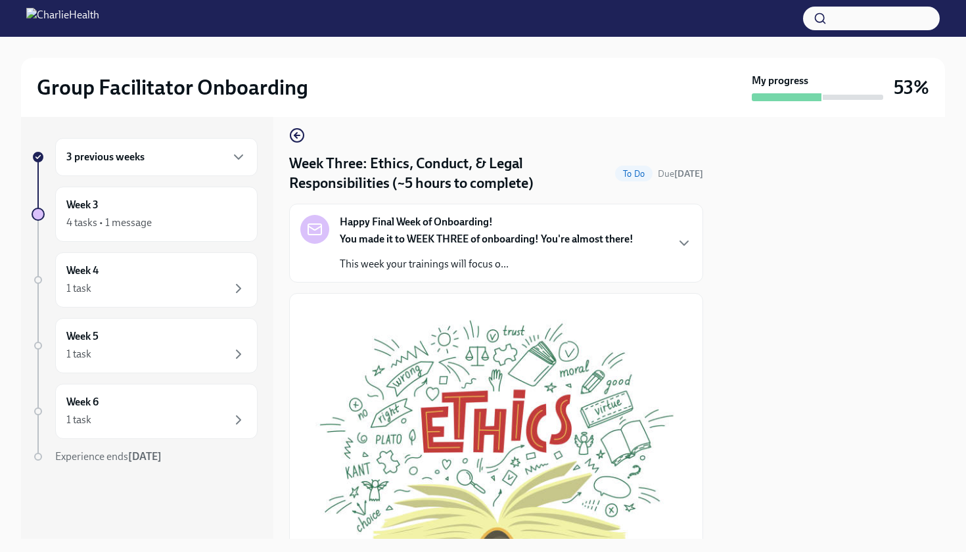
scroll to position [11, 0]
click at [300, 139] on icon "button" at bounding box center [297, 135] width 16 height 16
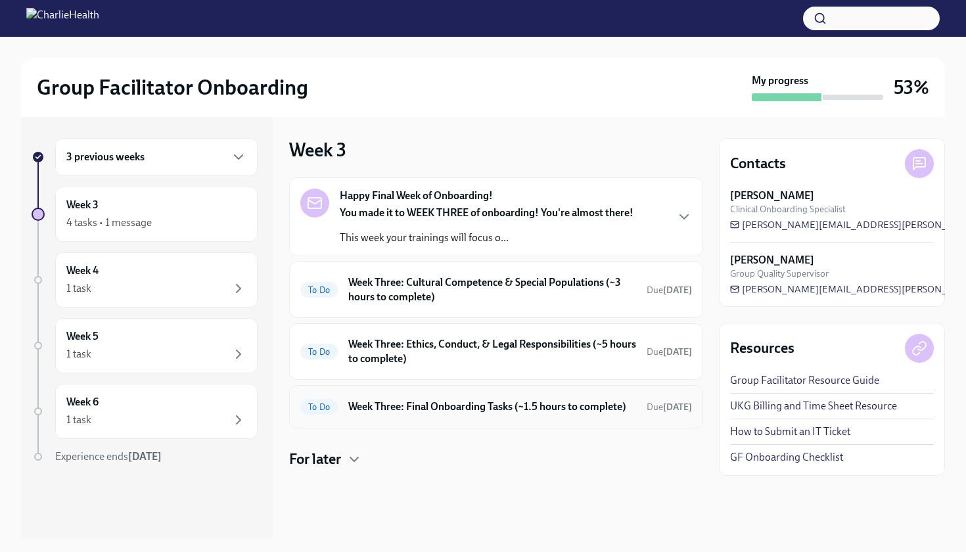
click at [313, 413] on h6 "Week Three: Final Onboarding Tasks (~1.5 hours to complete)" at bounding box center [492, 407] width 288 height 14
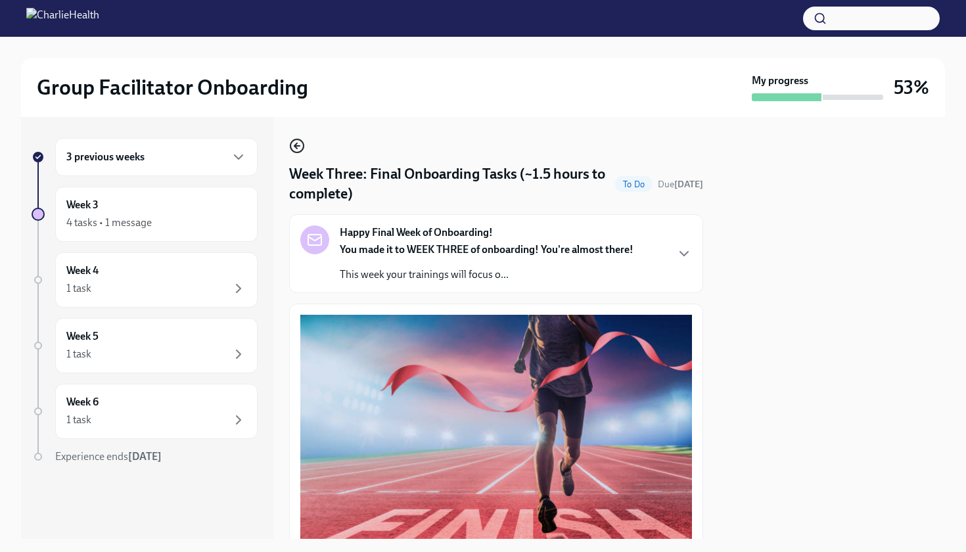
click at [298, 146] on icon "button" at bounding box center [296, 146] width 5 height 0
